Goal: Task Accomplishment & Management: Manage account settings

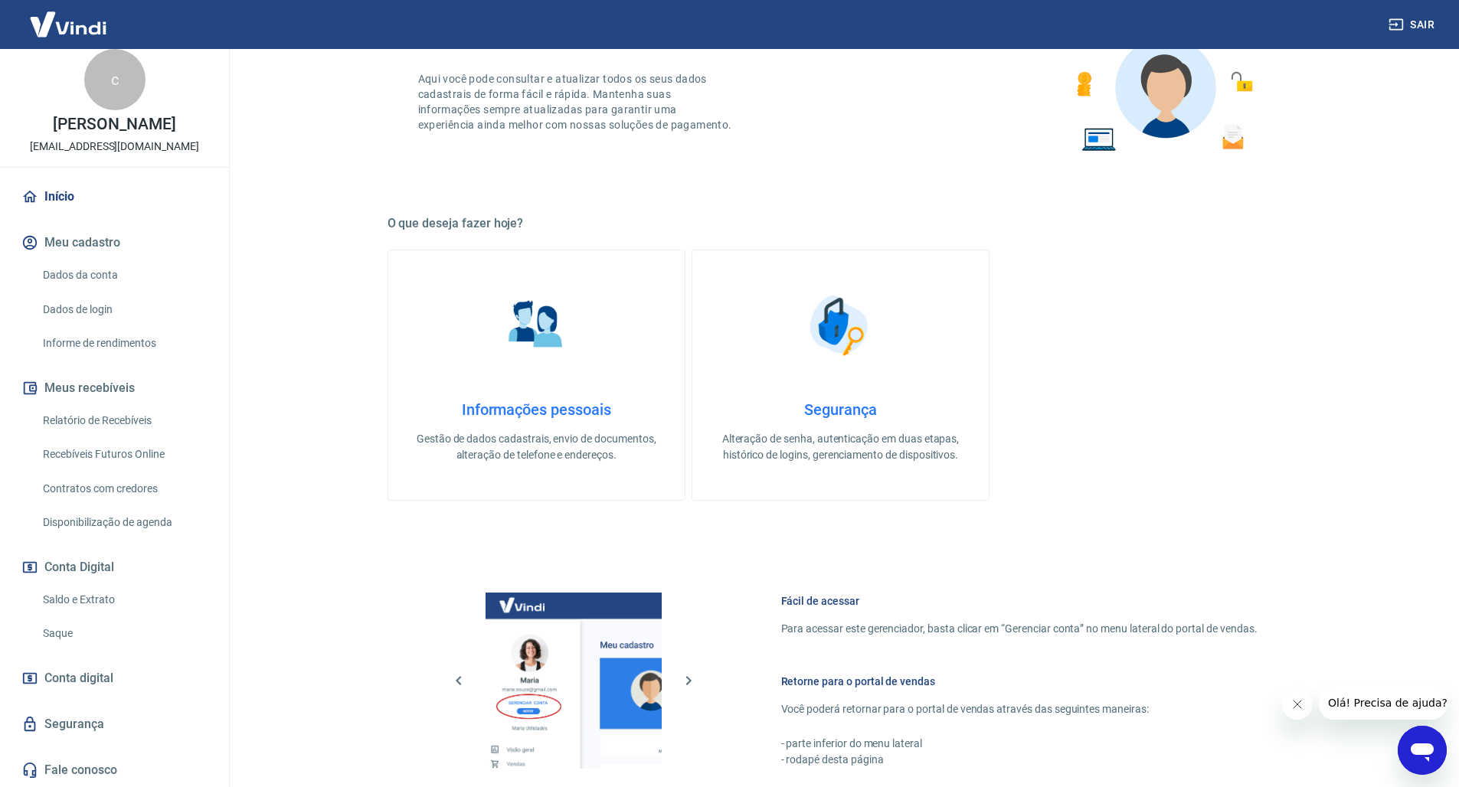
scroll to position [335, 0]
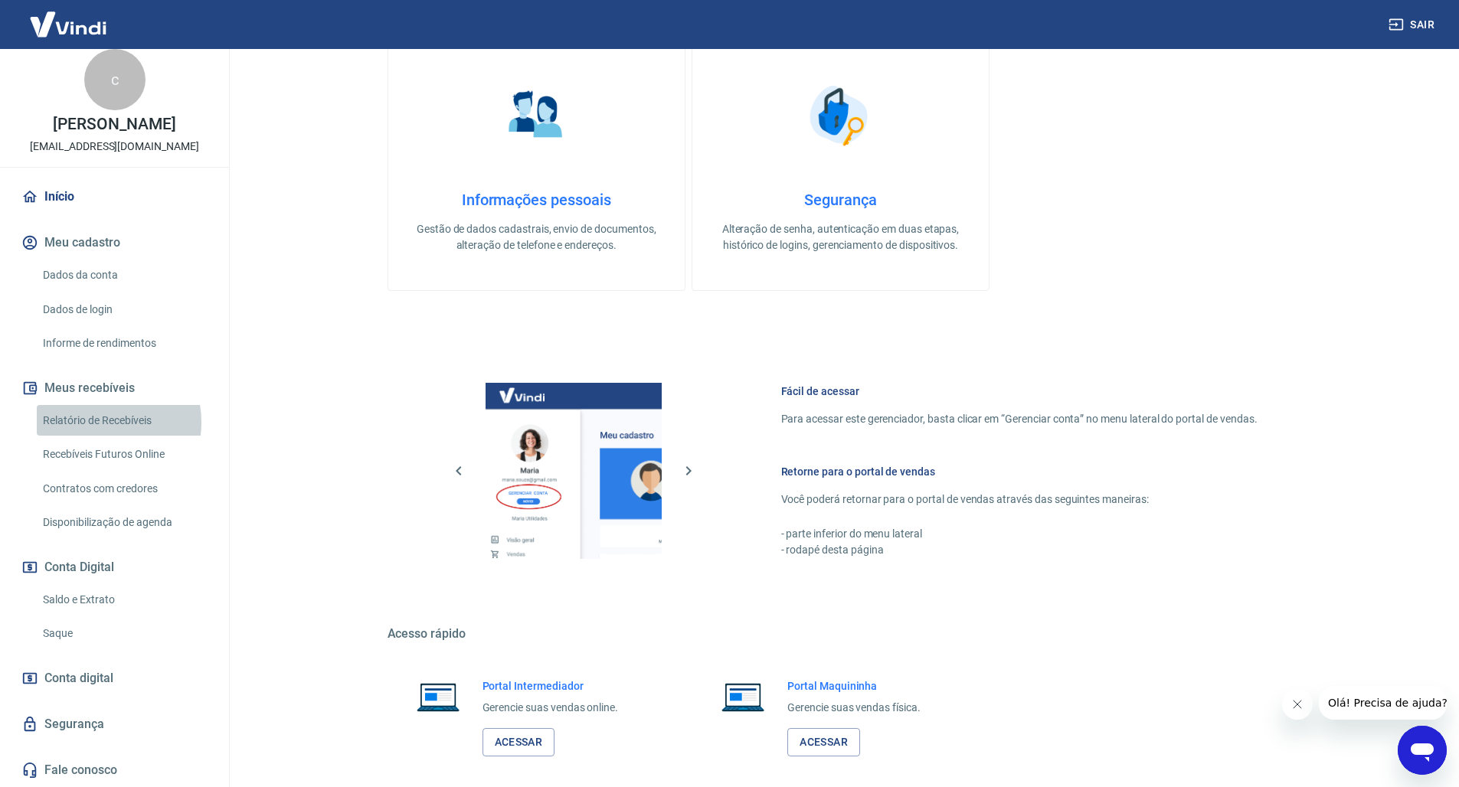
click at [100, 425] on link "Relatório de Recebíveis" at bounding box center [124, 420] width 174 height 31
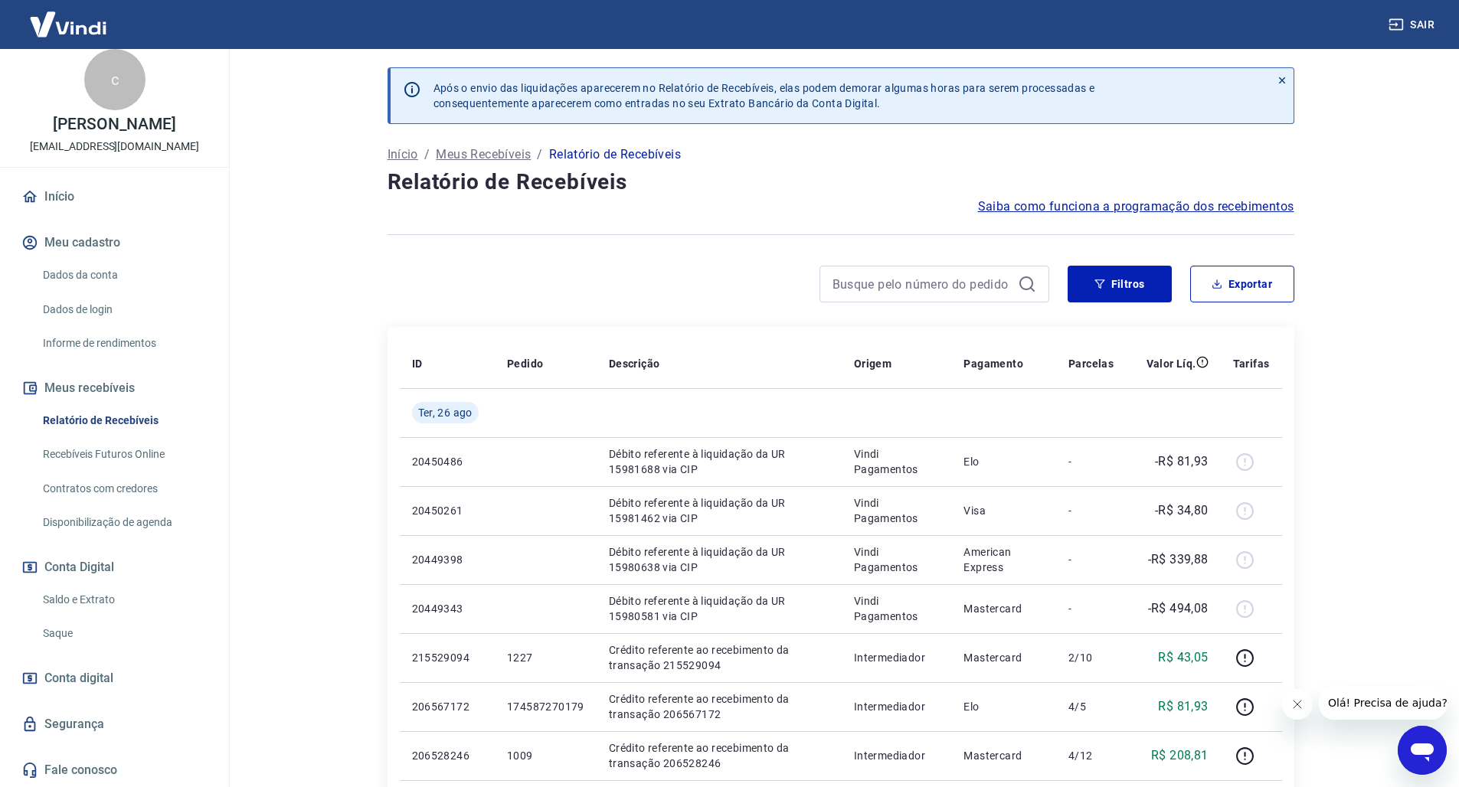
click at [57, 191] on link "Início" at bounding box center [114, 197] width 192 height 34
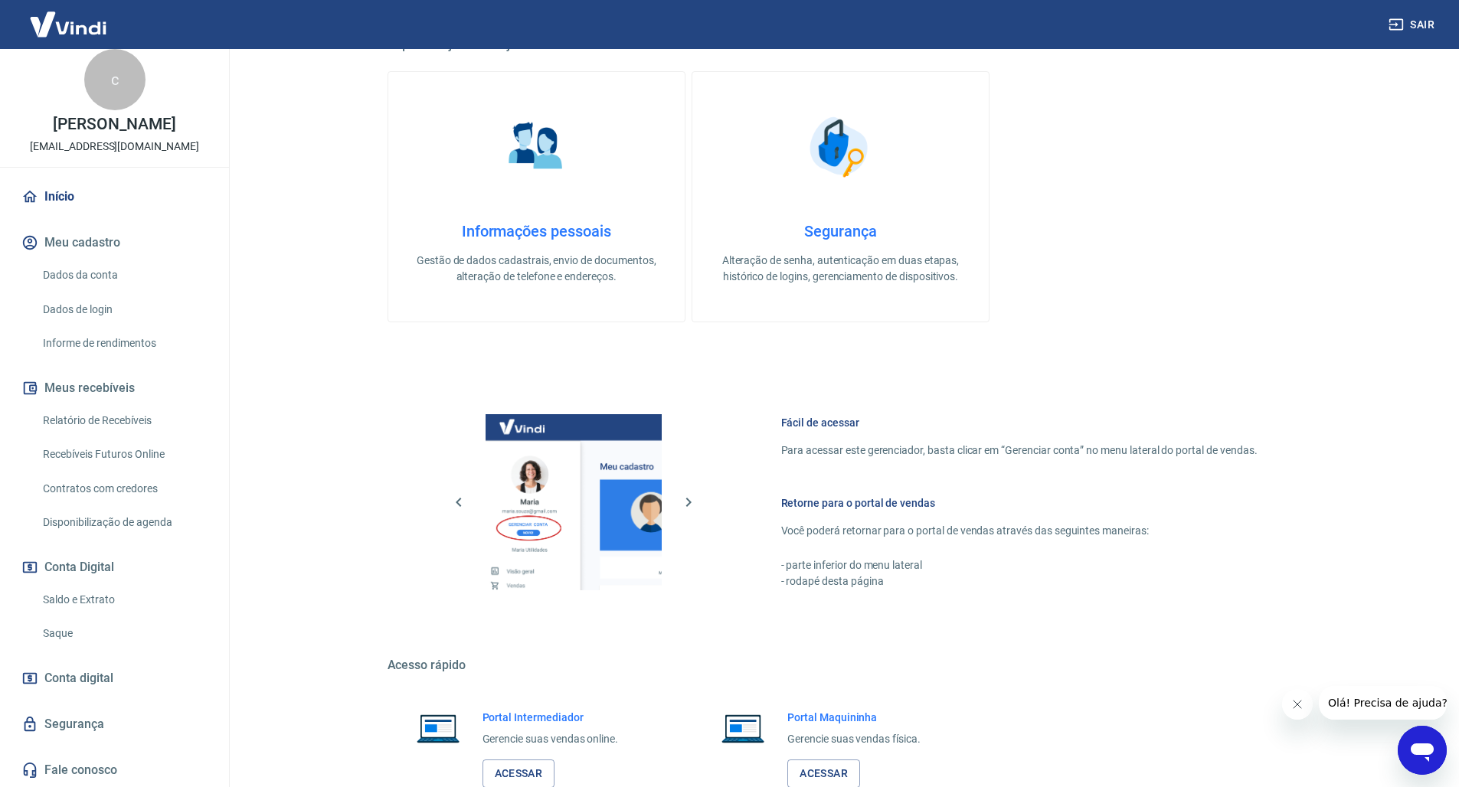
scroll to position [406, 0]
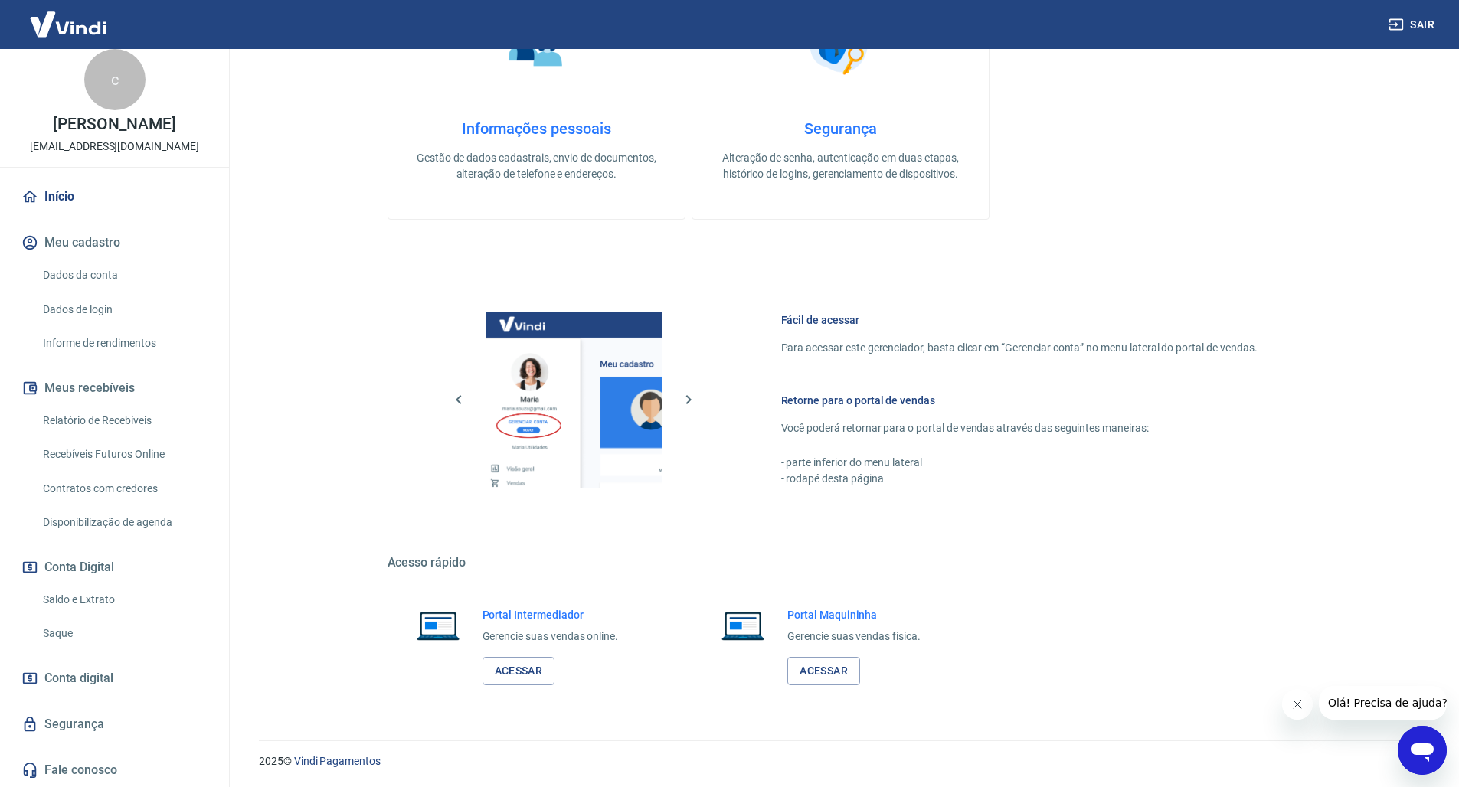
click at [92, 425] on link "Relatório de Recebíveis" at bounding box center [124, 420] width 174 height 31
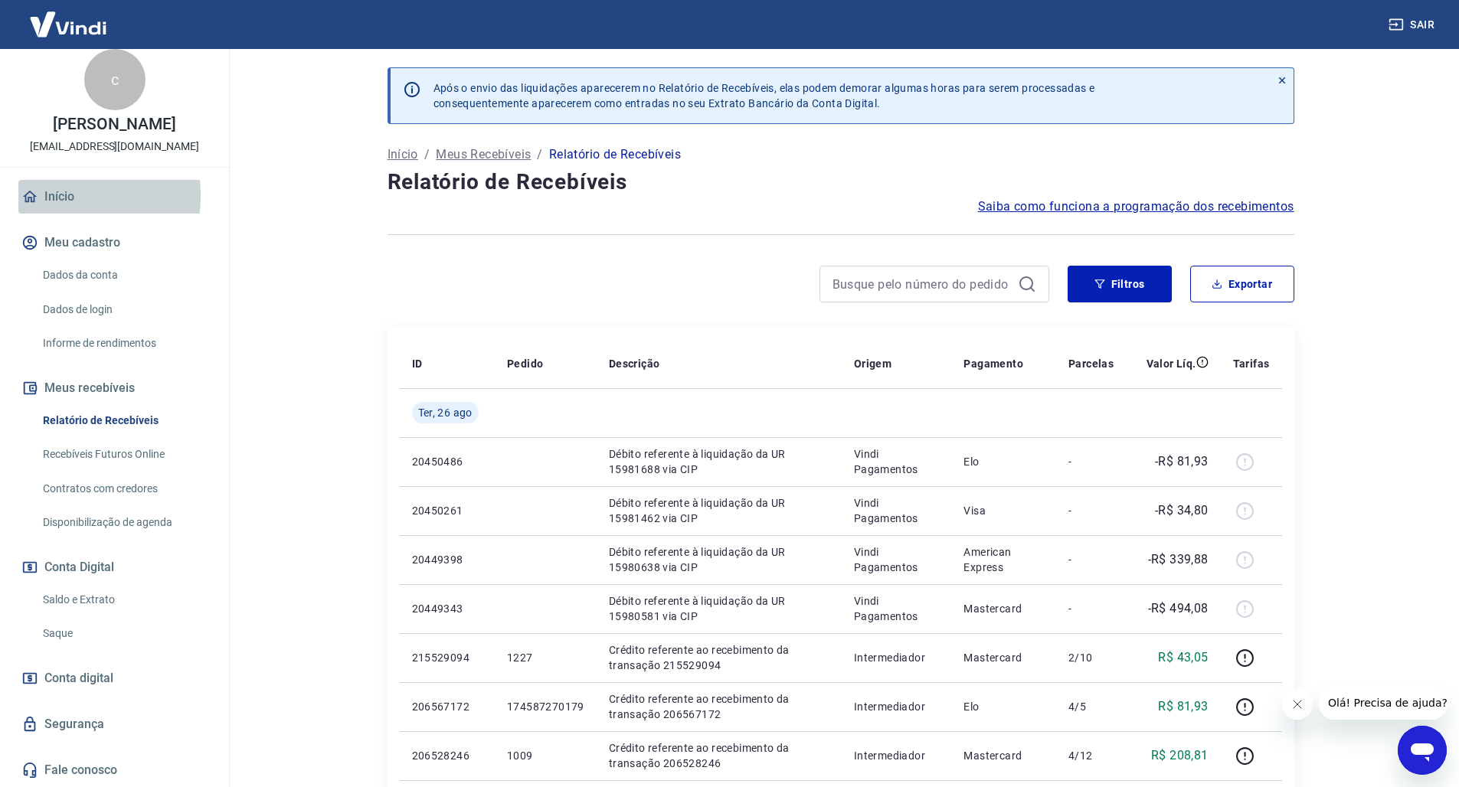
click at [31, 199] on icon at bounding box center [29, 196] width 17 height 17
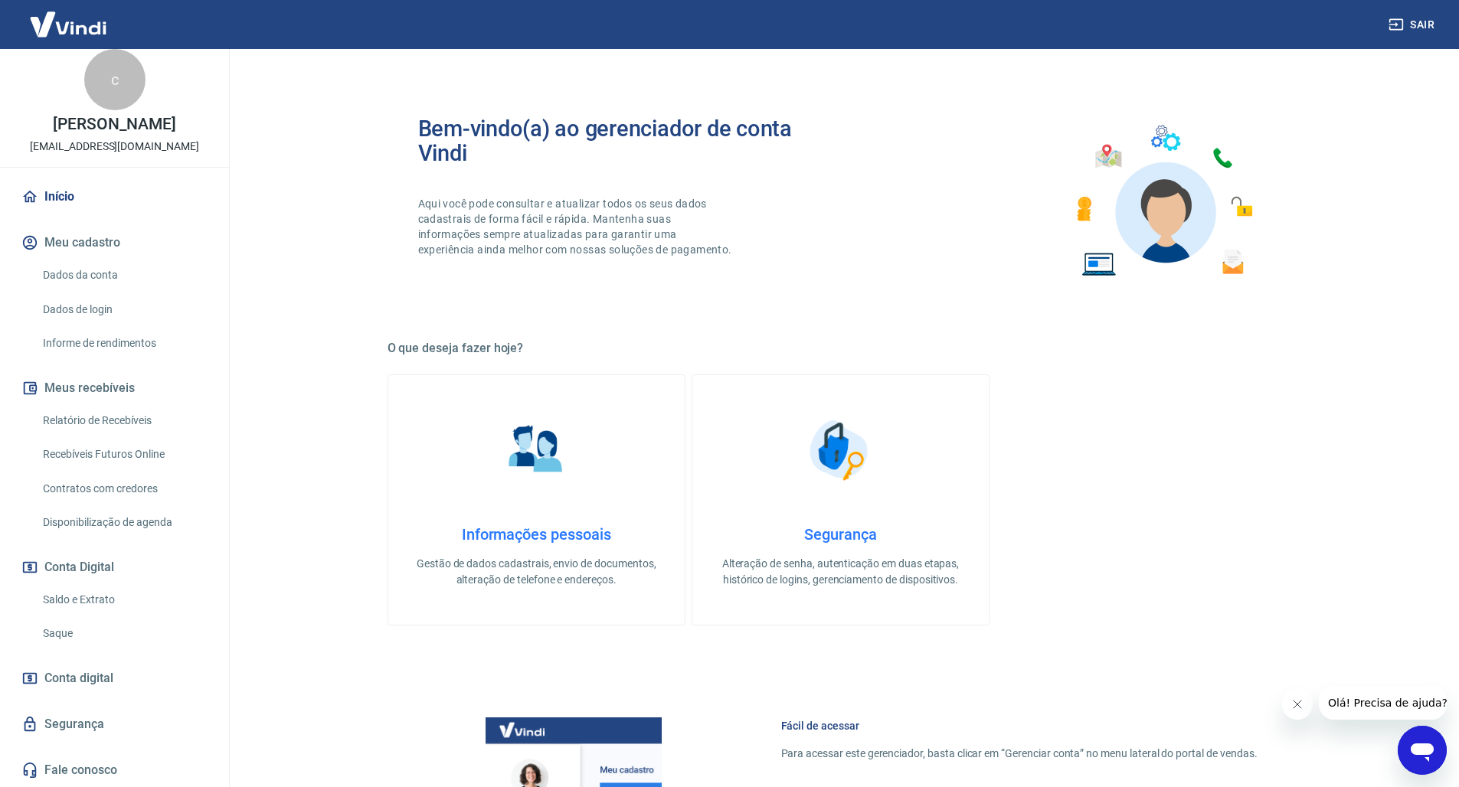
click at [73, 279] on link "Dados da conta" at bounding box center [124, 275] width 174 height 31
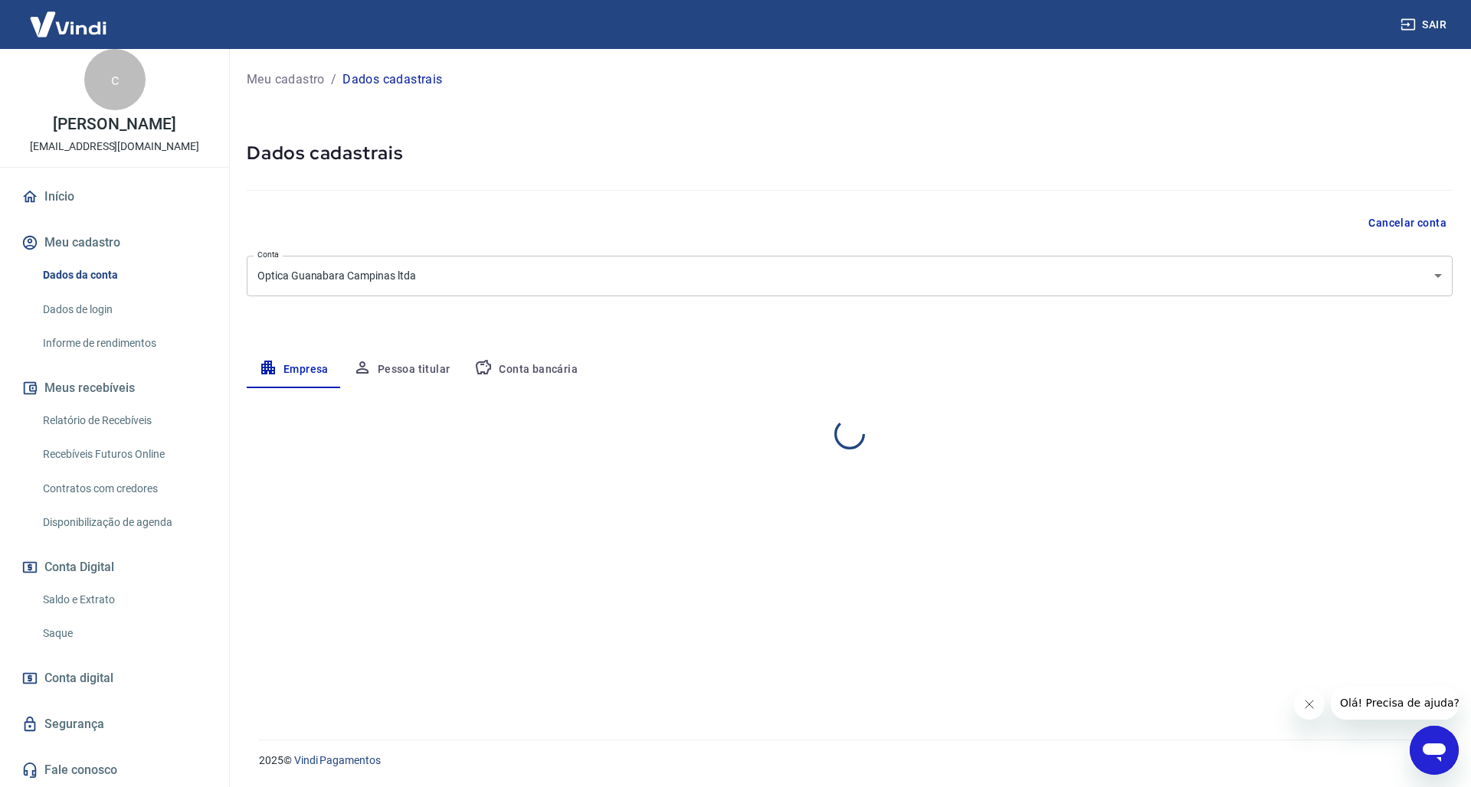
select select "SP"
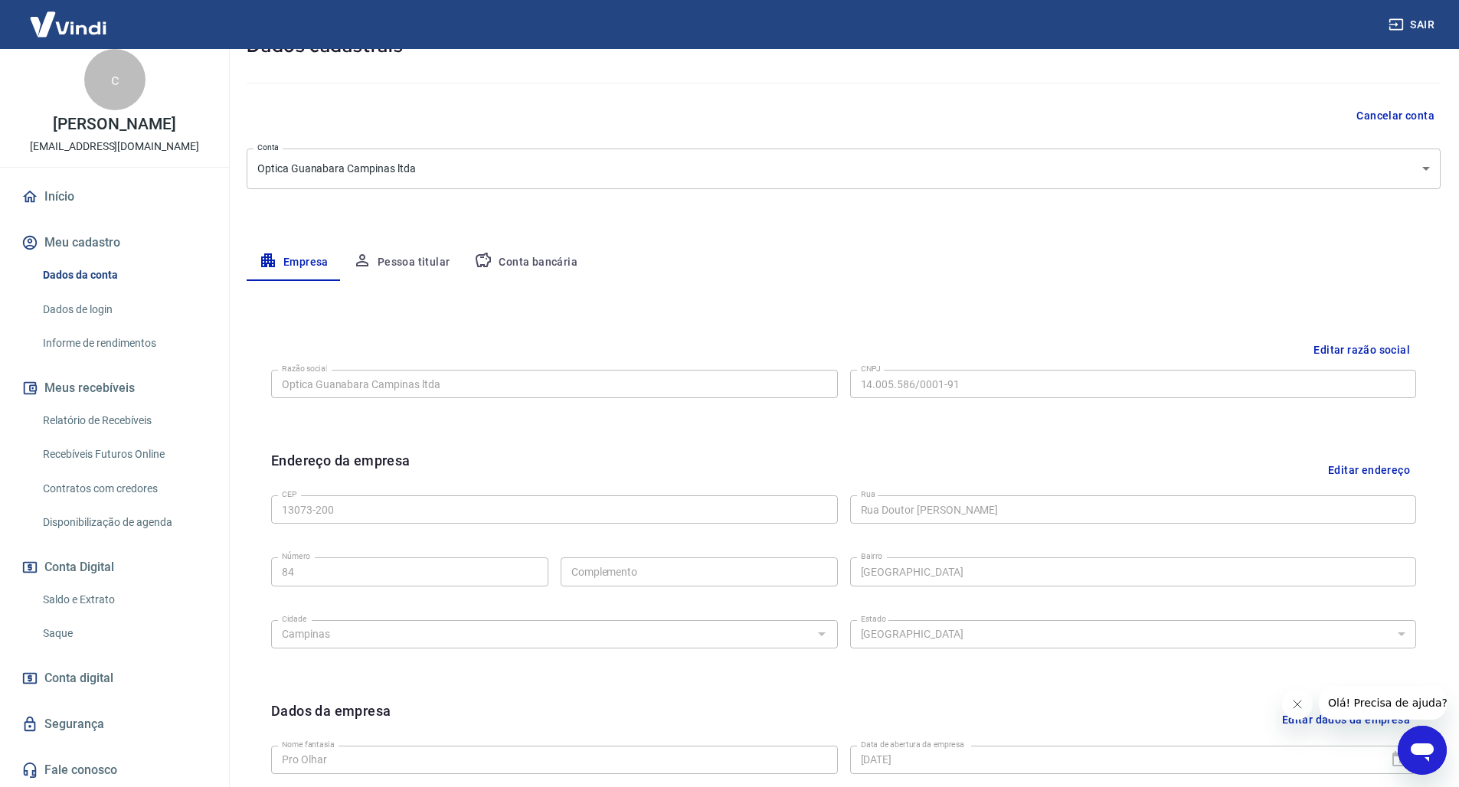
scroll to position [221, 0]
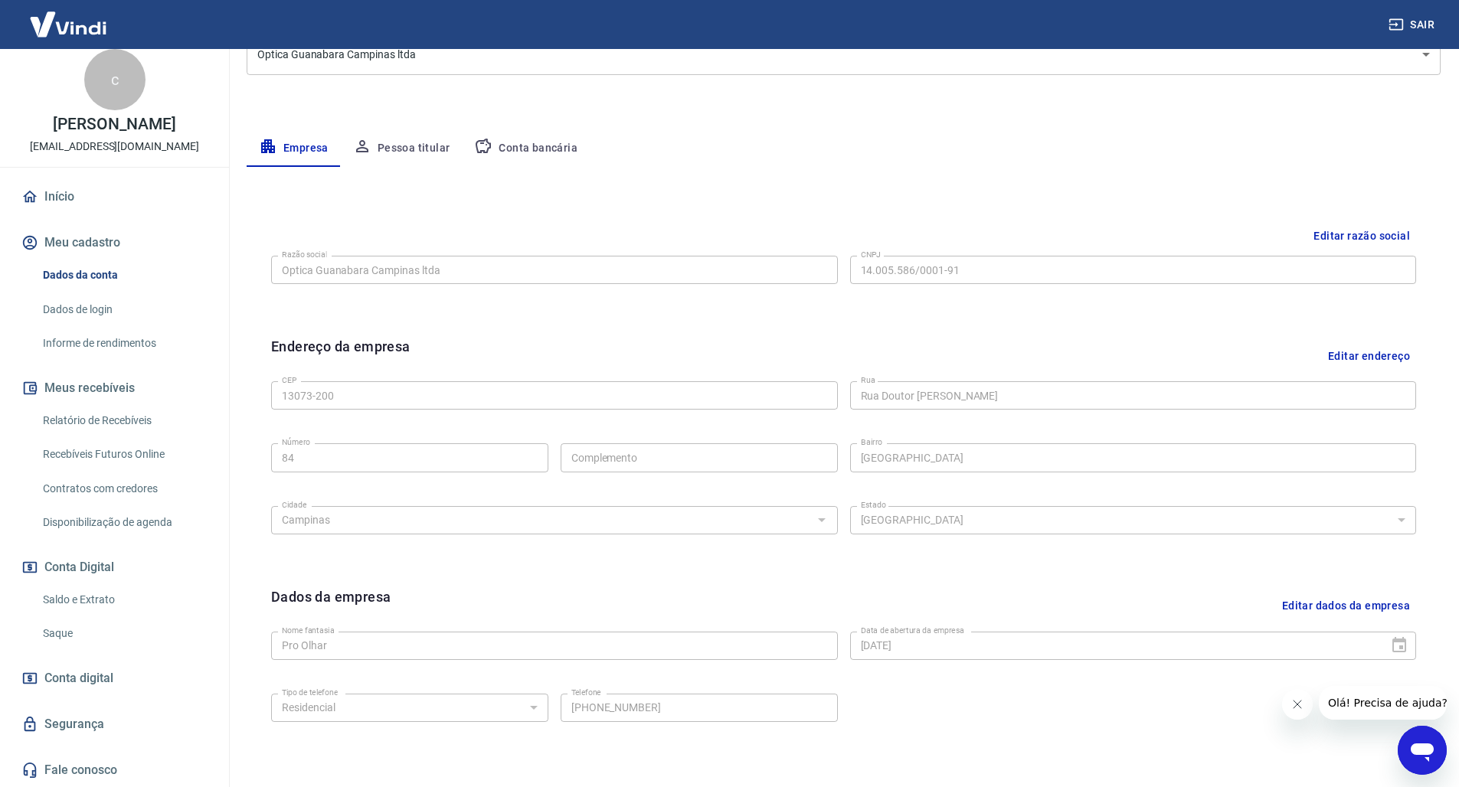
click at [108, 424] on link "Relatório de Recebíveis" at bounding box center [124, 420] width 174 height 31
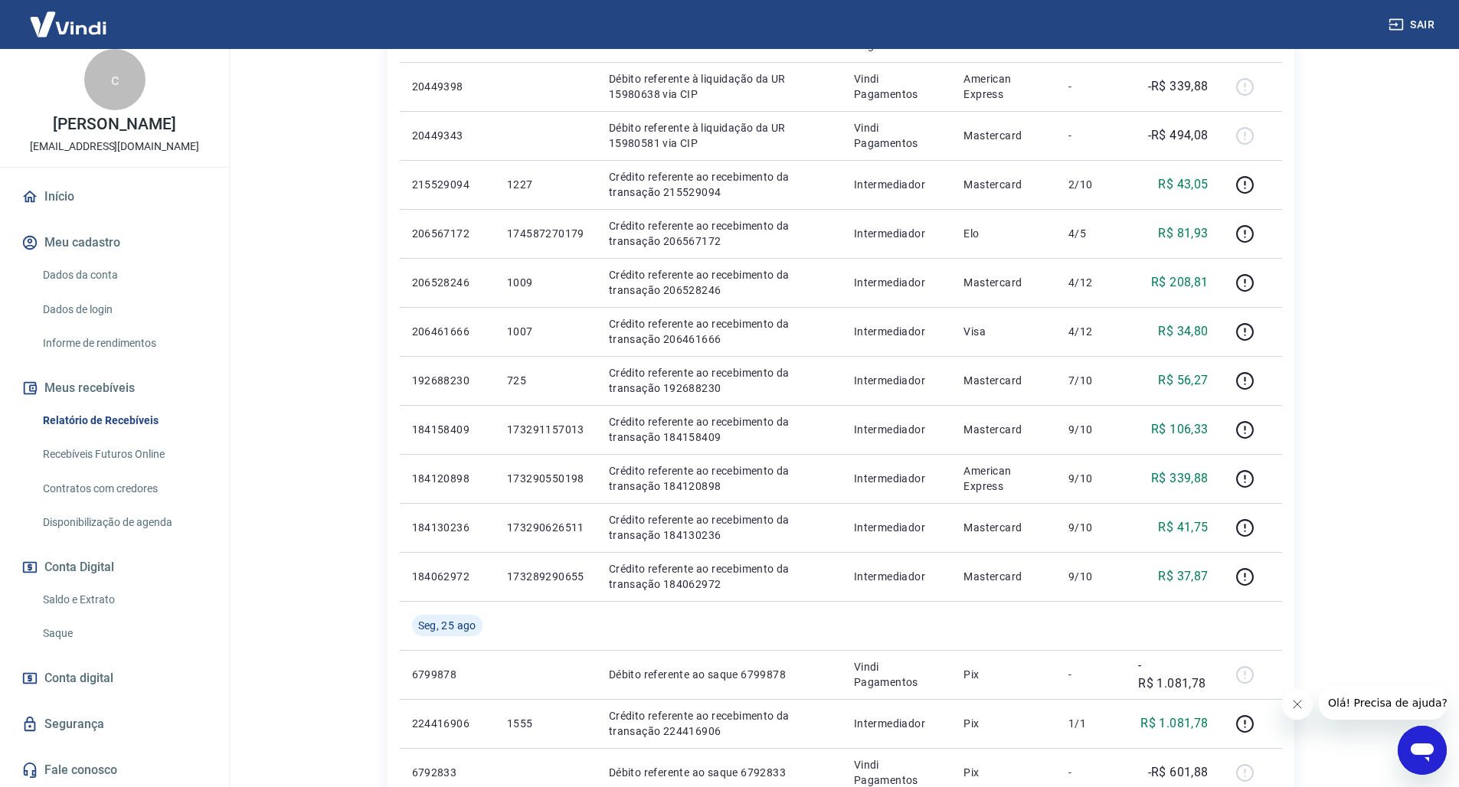
scroll to position [931, 0]
